Goal: Transaction & Acquisition: Download file/media

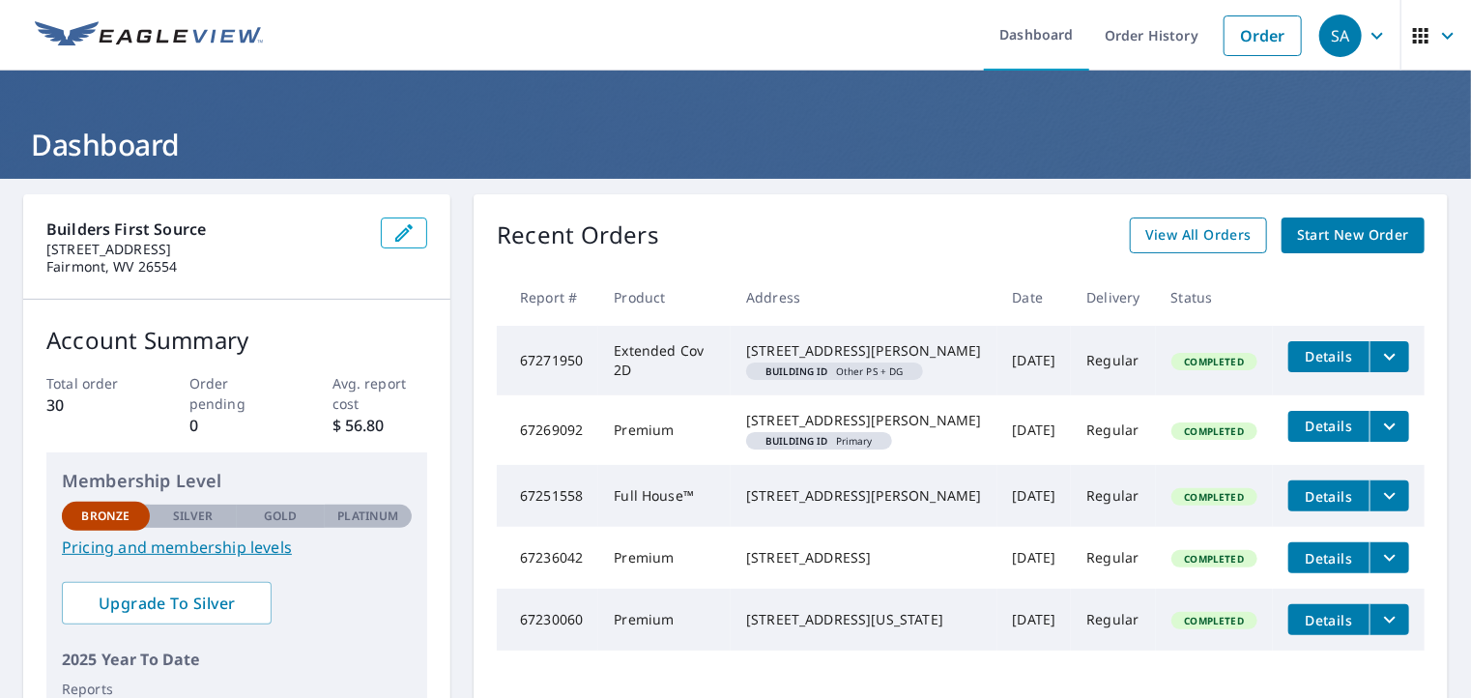
click at [1173, 241] on span "View All Orders" at bounding box center [1198, 235] width 106 height 24
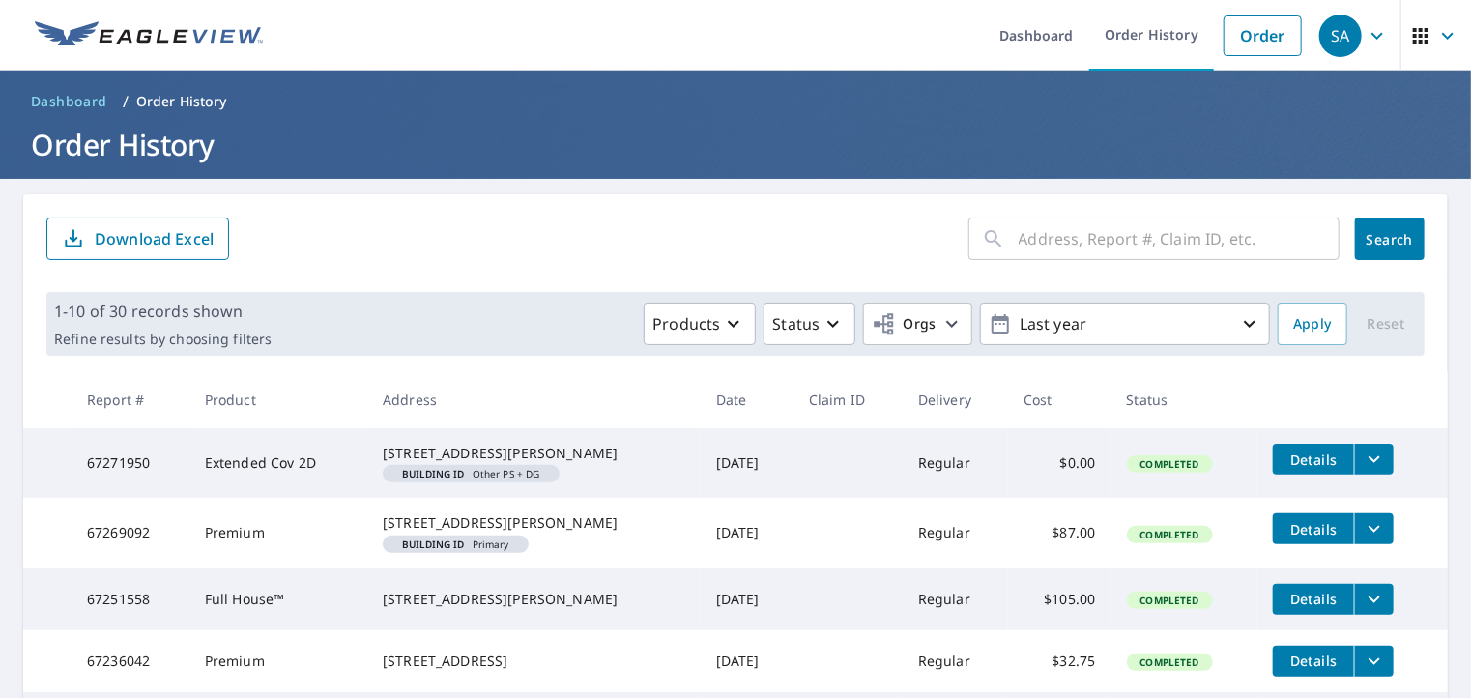
click at [1067, 238] on input "text" at bounding box center [1179, 239] width 321 height 54
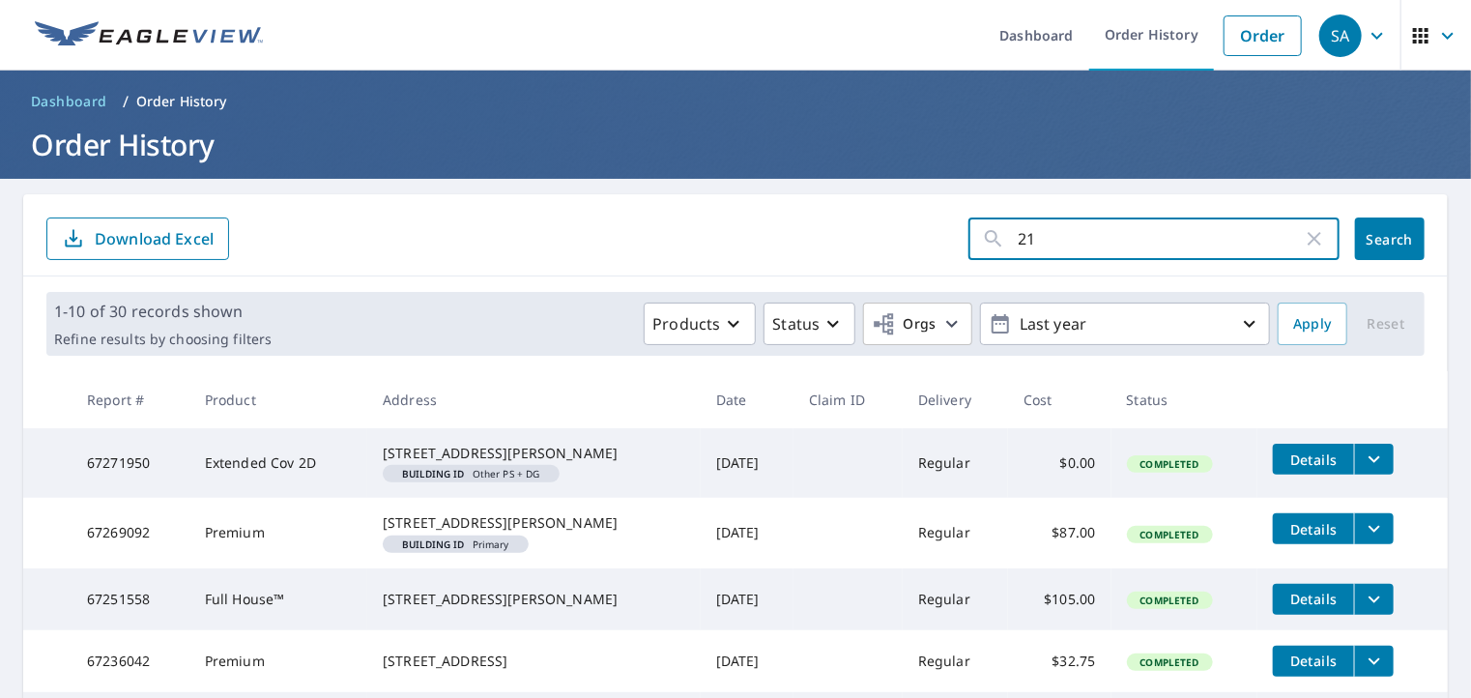
type input "217"
click button "Search" at bounding box center [1390, 238] width 70 height 43
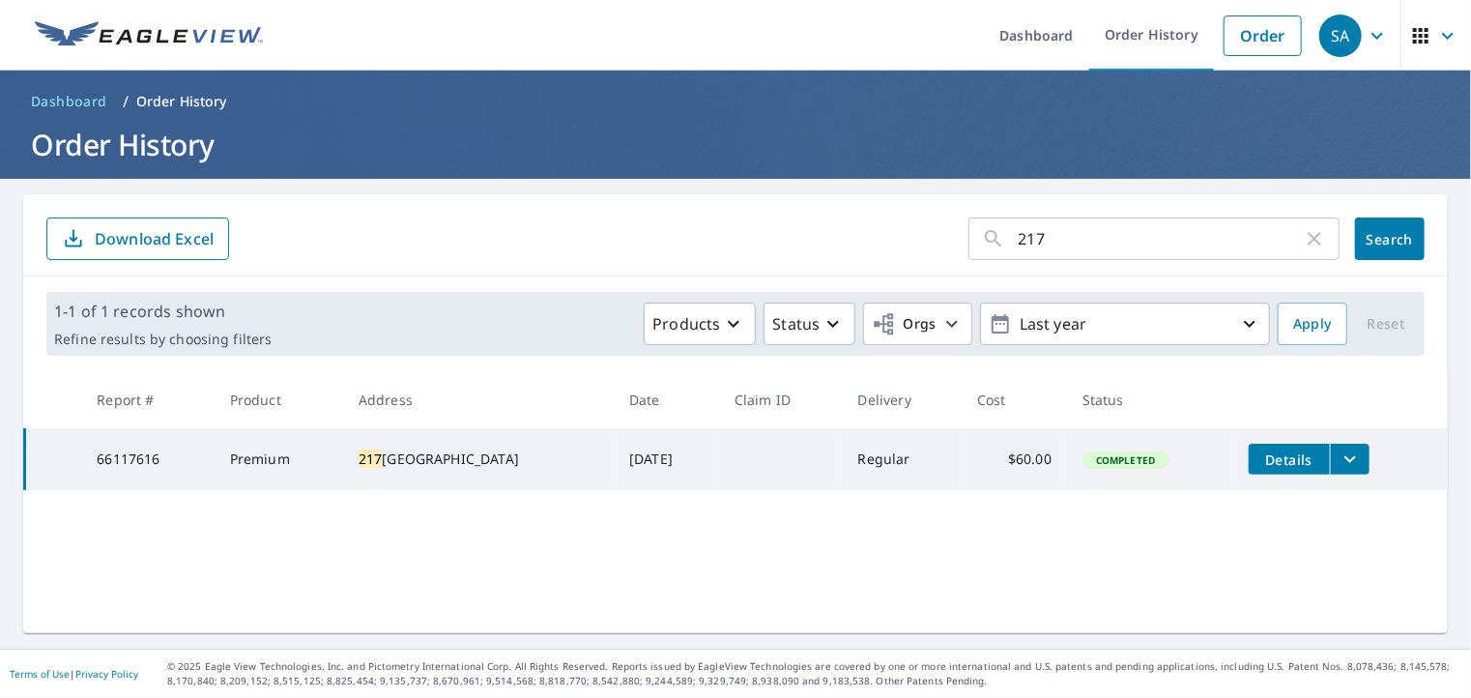
click at [389, 465] on div "[STREET_ADDRESS]" at bounding box center [479, 458] width 240 height 19
click at [1347, 464] on icon "filesDropdownBtn-66117616" at bounding box center [1349, 458] width 23 height 23
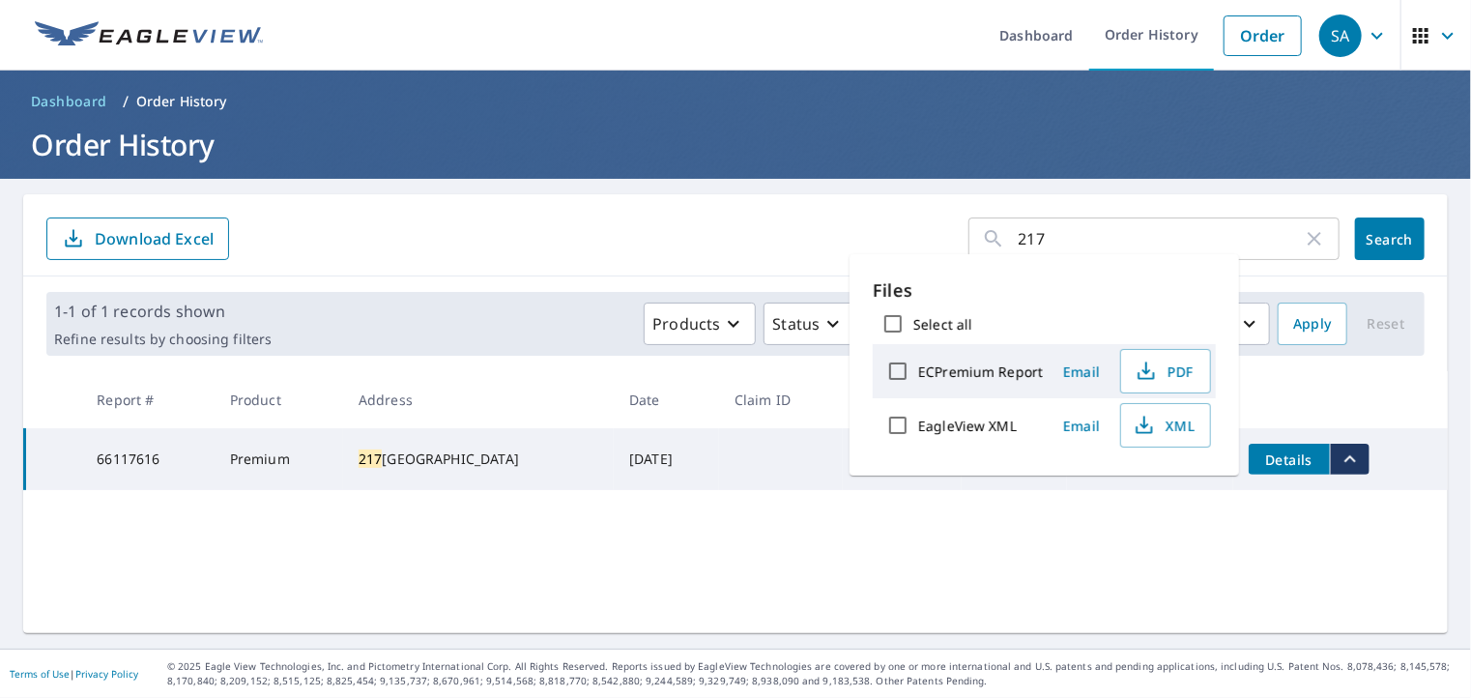
click at [973, 364] on label "ECPremium Report" at bounding box center [980, 371] width 125 height 18
click at [918, 364] on input "ECPremium Report" at bounding box center [897, 371] width 41 height 41
checkbox input "true"
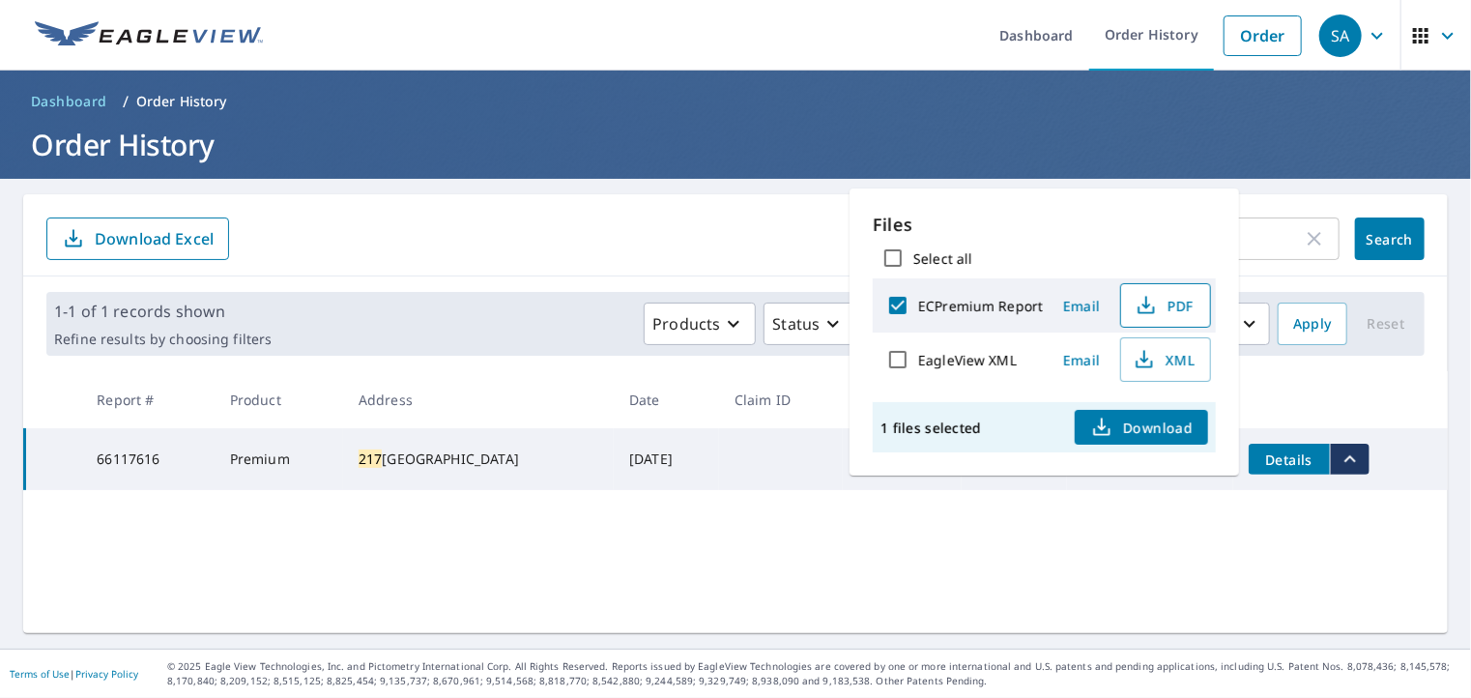
click at [1171, 314] on span "PDF" at bounding box center [1164, 305] width 62 height 23
click at [626, 529] on div "217 ​ Search Download Excel 1-1 of 1 records shown Refine results by choosing f…" at bounding box center [735, 413] width 1424 height 439
